Goal: Find specific fact: Find specific fact

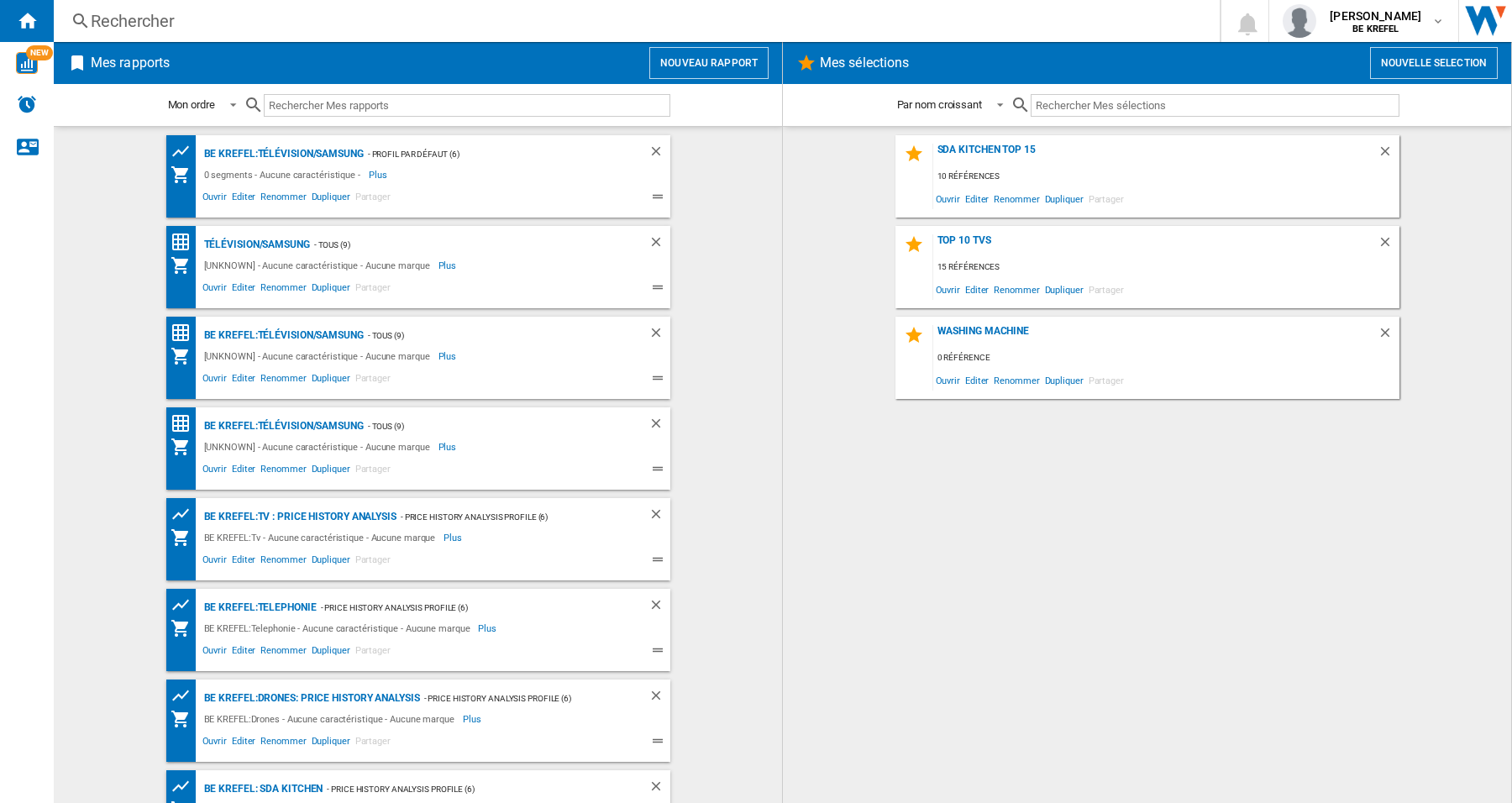
click at [163, 27] on div "Rechercher" at bounding box center [633, 21] width 1085 height 24
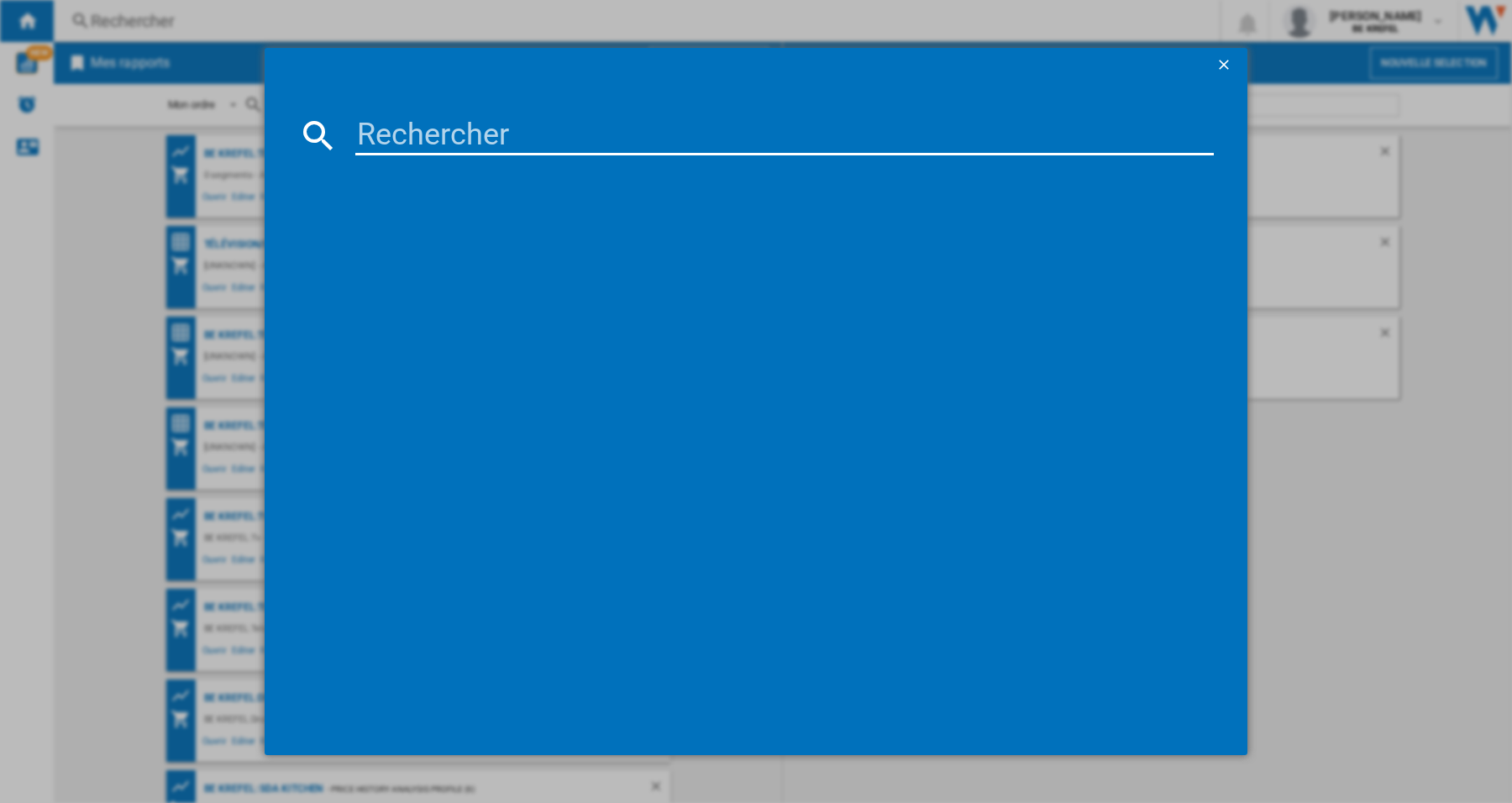
click at [434, 131] on input at bounding box center [784, 134] width 859 height 40
paste input "21009915"
type input "21009915"
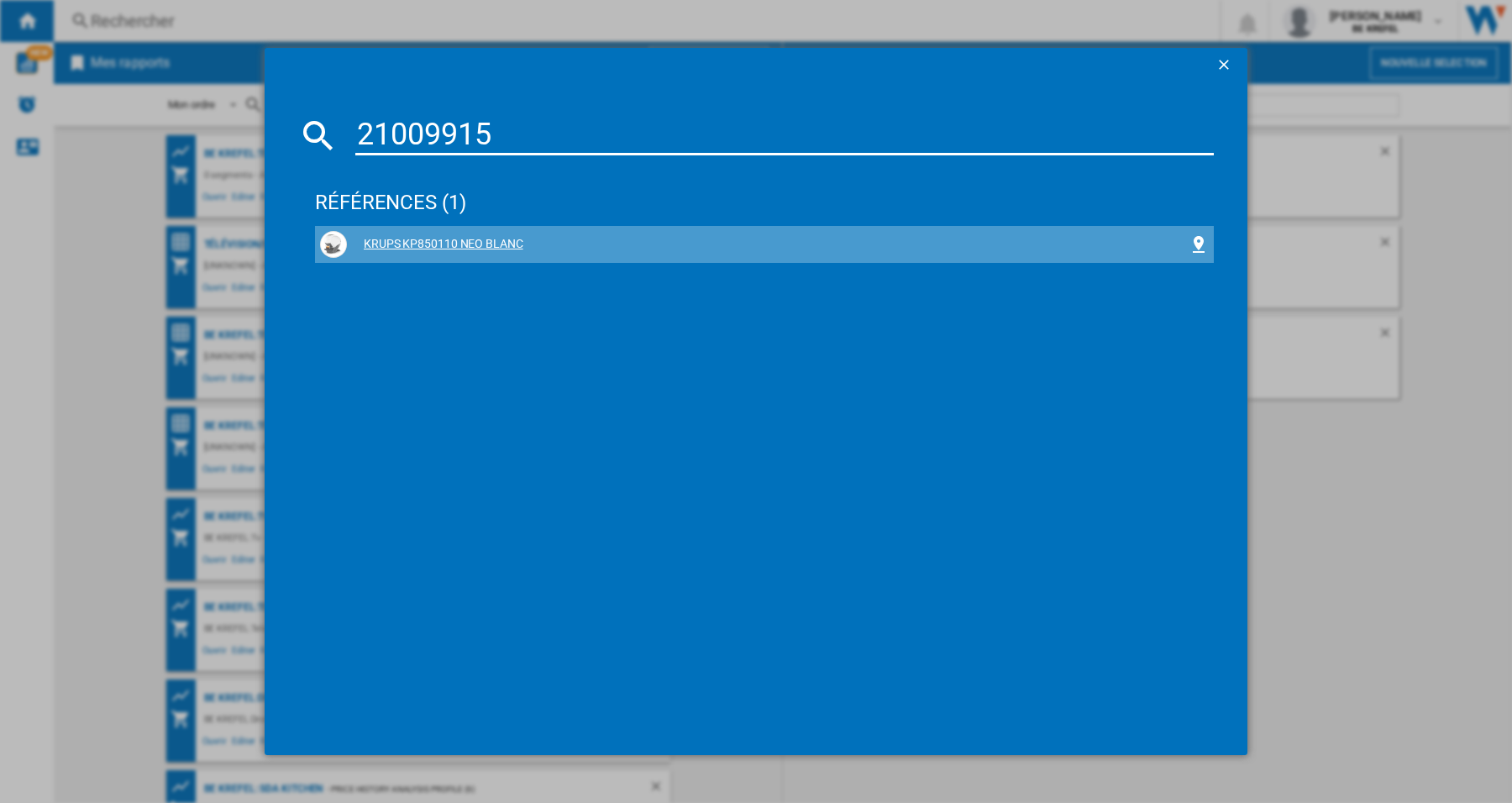
click at [423, 242] on div "KRUPS KP850110 NEO BLANC" at bounding box center [768, 244] width 842 height 17
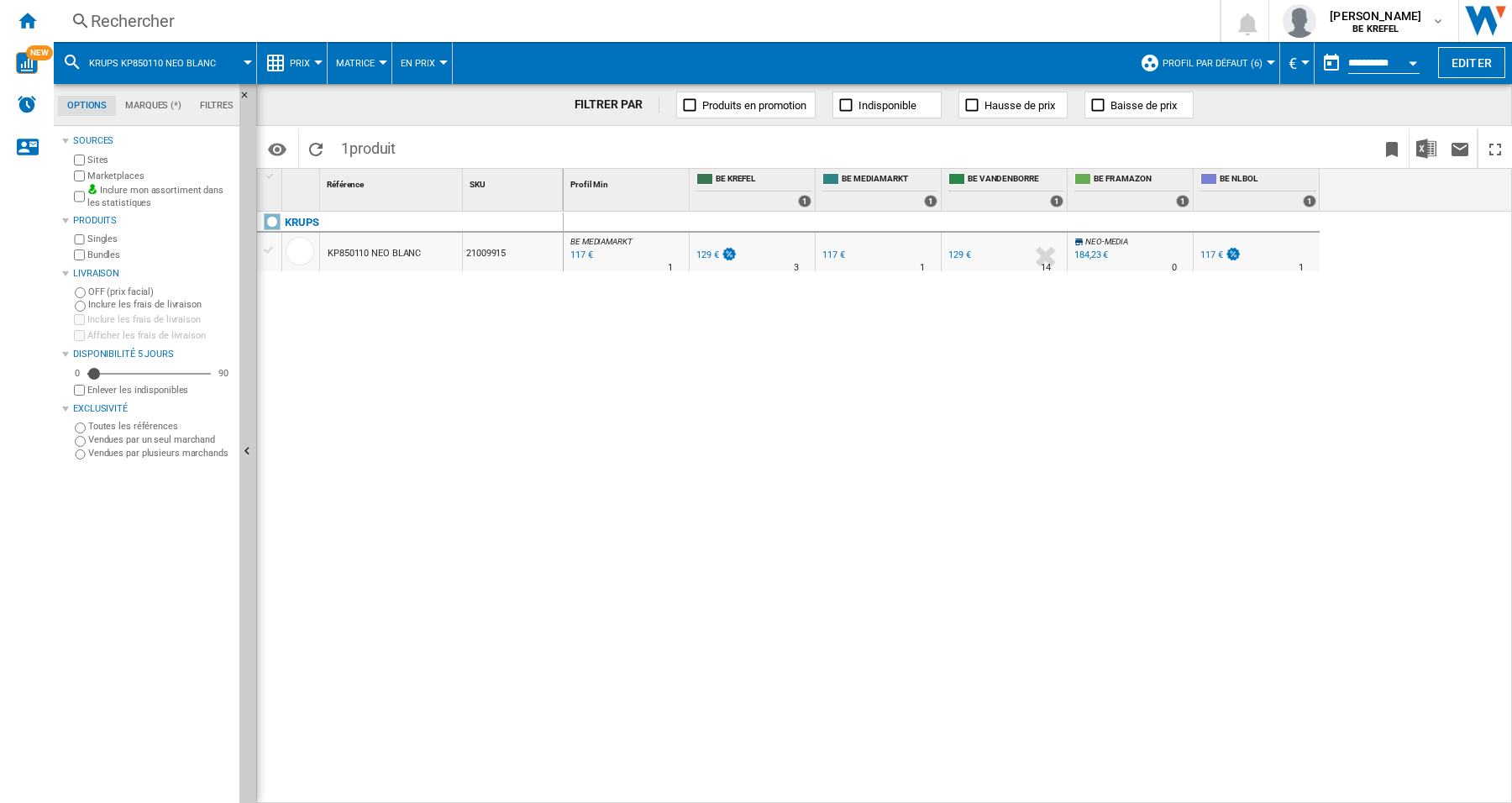
click at [315, 57] on button "Prix" at bounding box center [303, 63] width 28 height 42
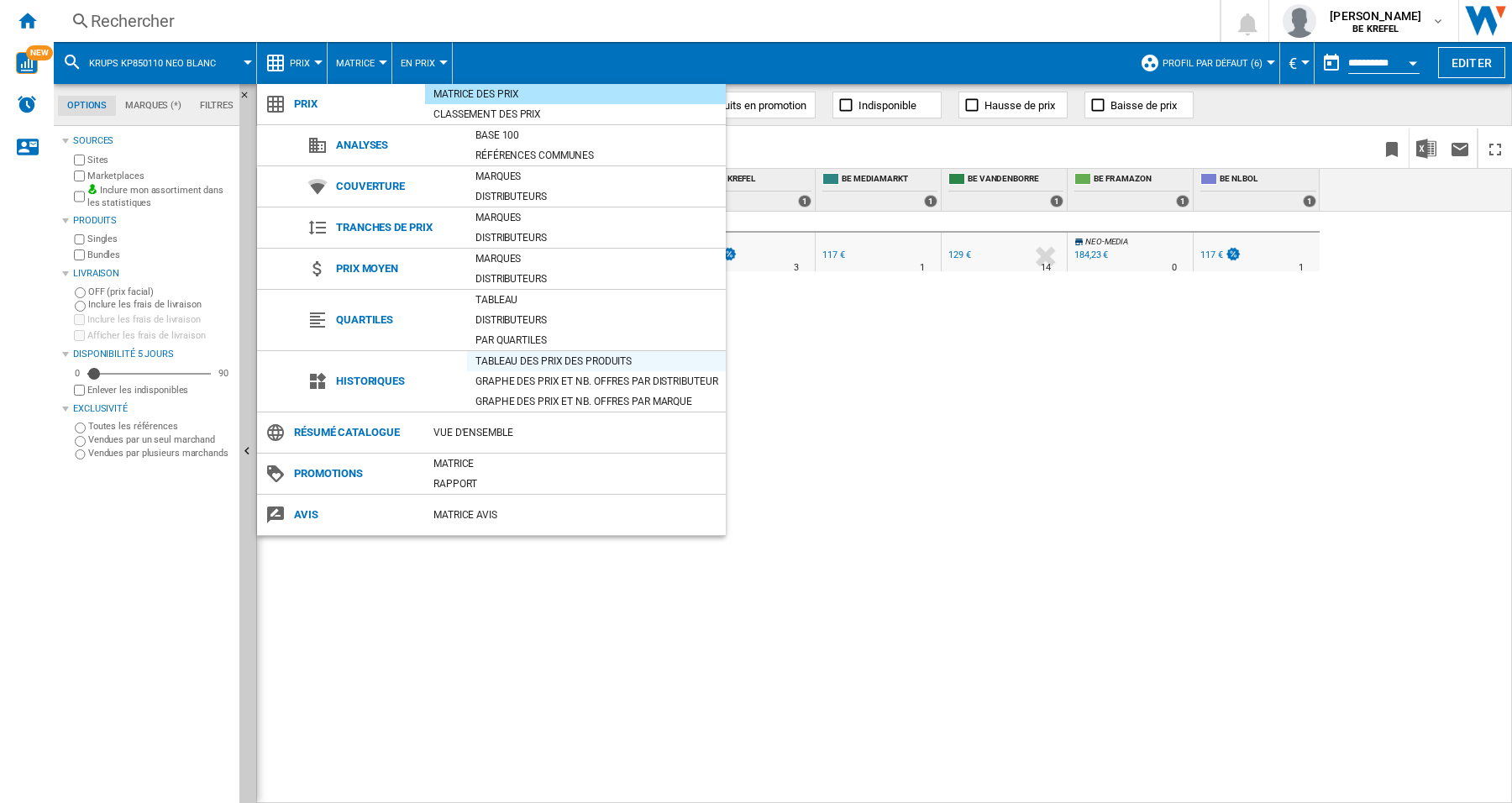
click at [494, 353] on div "Tableau des prix des produits" at bounding box center [597, 361] width 259 height 17
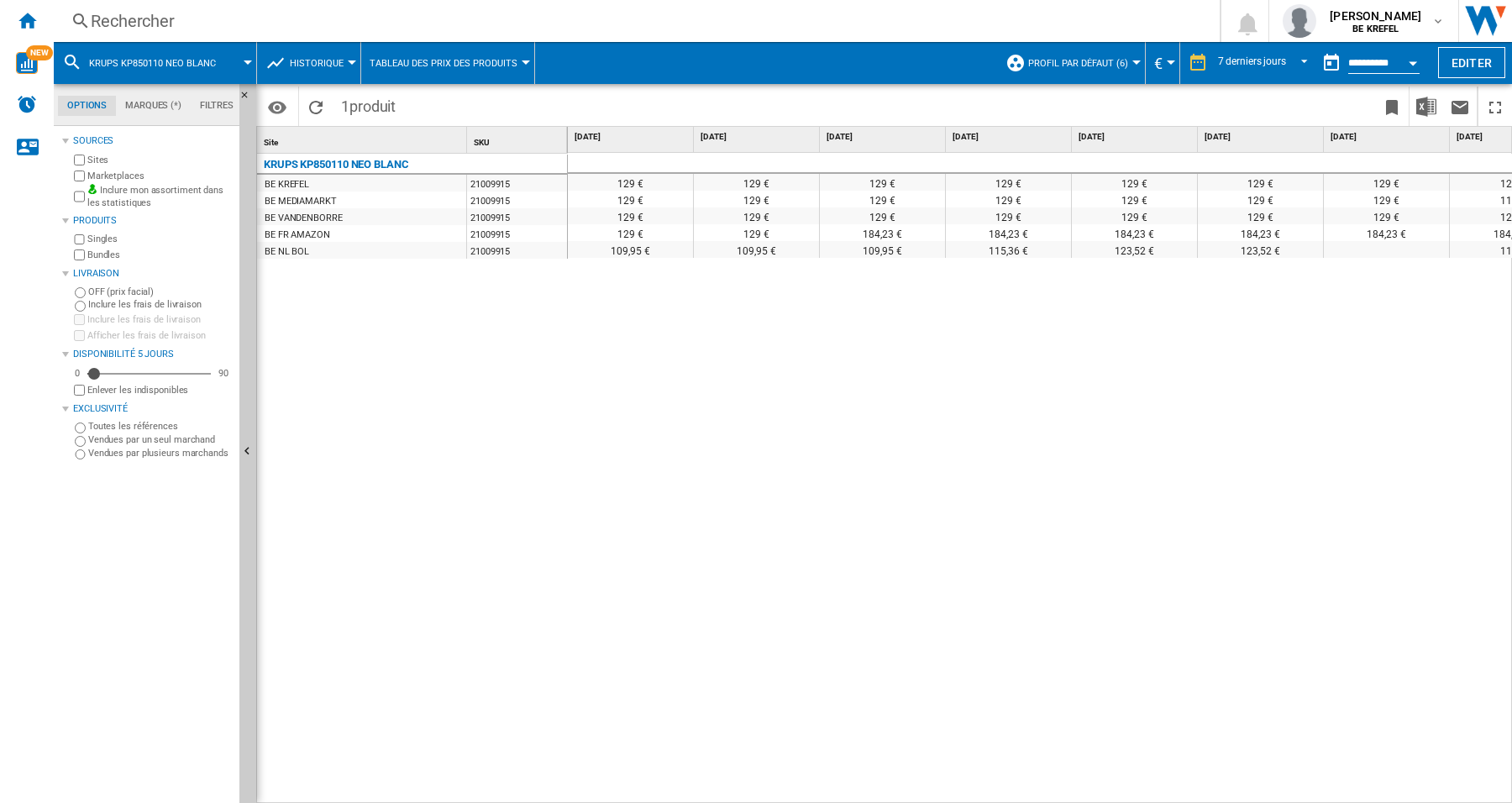
scroll to position [0, 62]
